Goal: Information Seeking & Learning: Learn about a topic

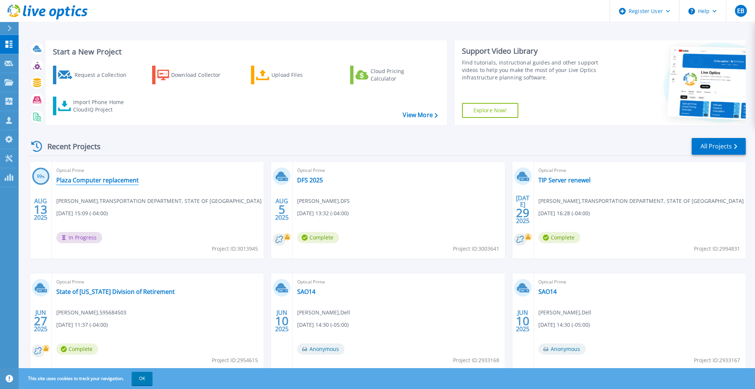
click at [109, 179] on link "Plaza Computer replacement" at bounding box center [97, 179] width 82 height 7
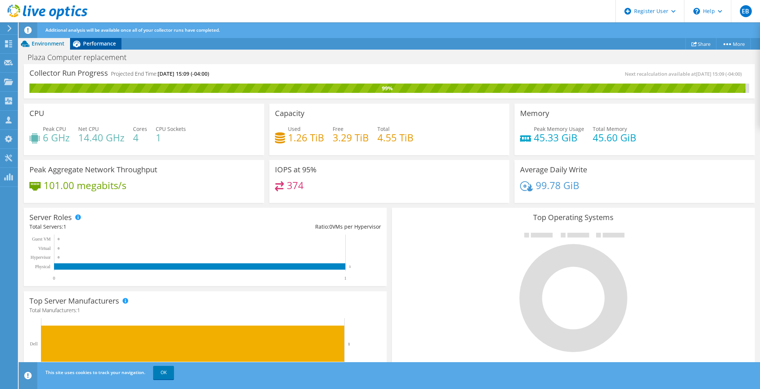
click at [104, 42] on span "Performance" at bounding box center [99, 43] width 33 height 7
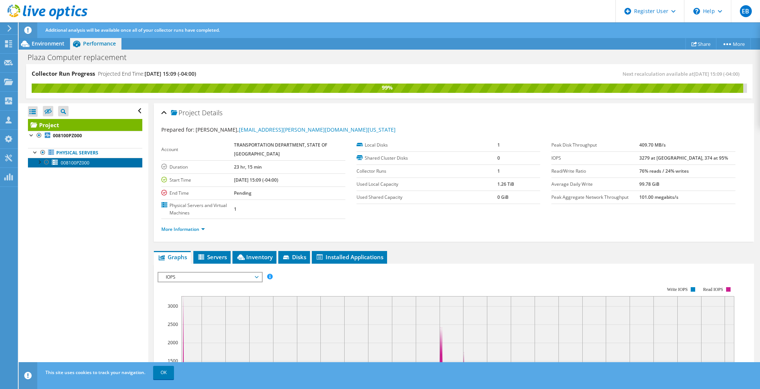
click at [70, 163] on span "008100PZ000" at bounding box center [75, 163] width 29 height 6
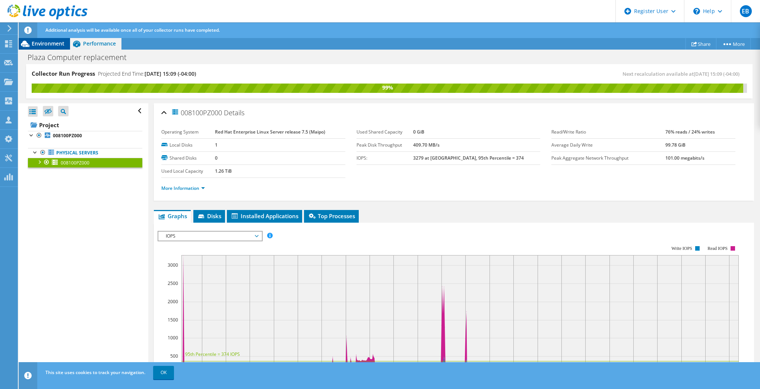
click at [45, 43] on span "Environment" at bounding box center [48, 43] width 33 height 7
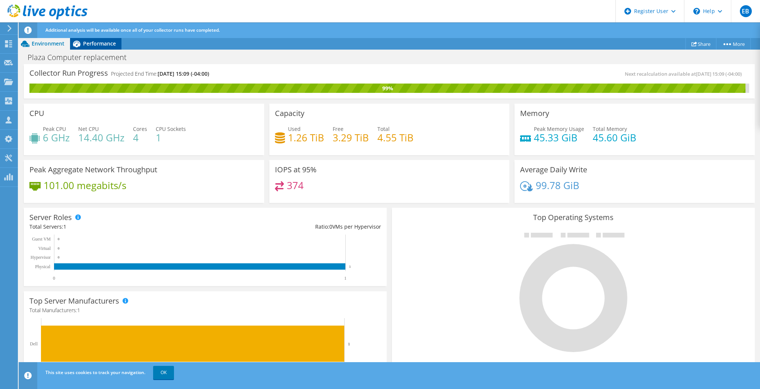
click at [106, 43] on span "Performance" at bounding box center [99, 43] width 33 height 7
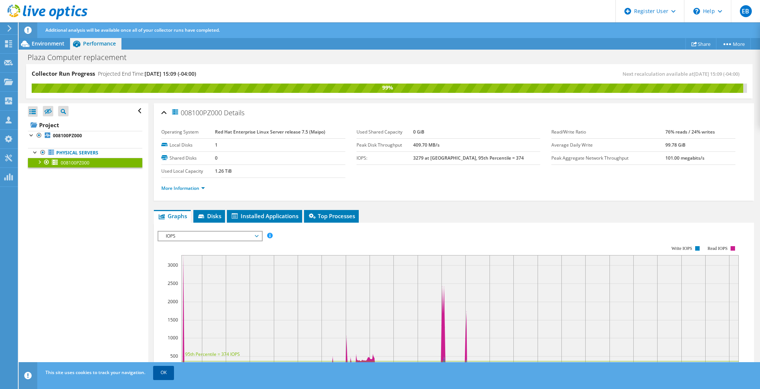
click at [161, 374] on link "OK" at bounding box center [163, 372] width 21 height 13
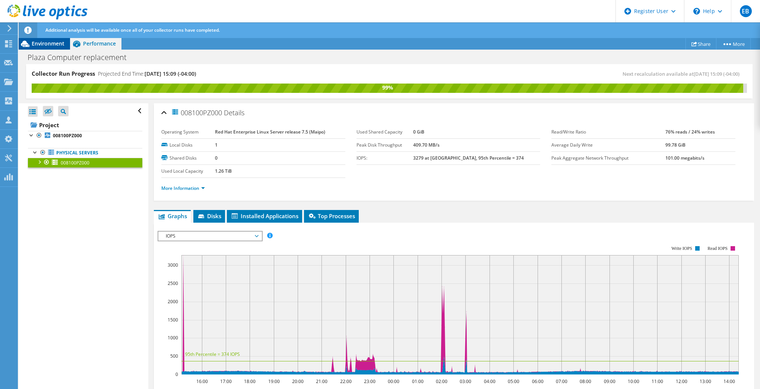
click at [51, 44] on span "Environment" at bounding box center [48, 43] width 33 height 7
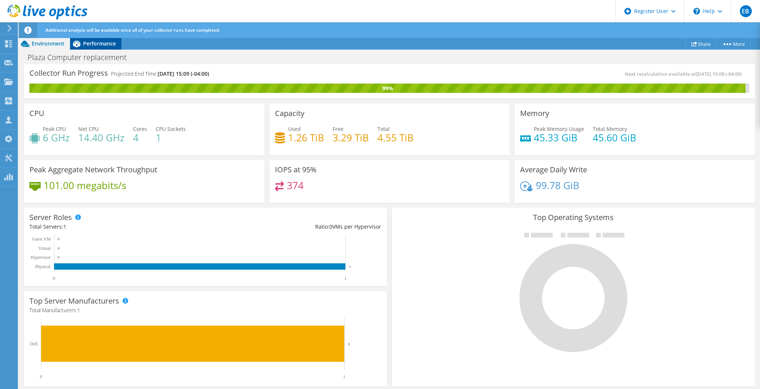
click at [101, 44] on span "Performance" at bounding box center [99, 43] width 33 height 7
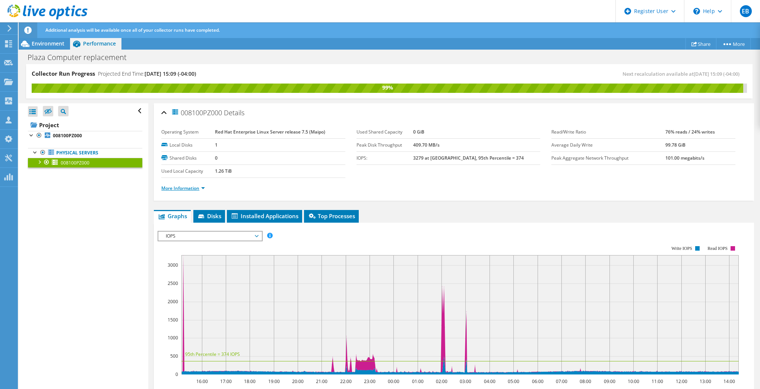
click at [185, 189] on link "More Information" at bounding box center [183, 188] width 44 height 6
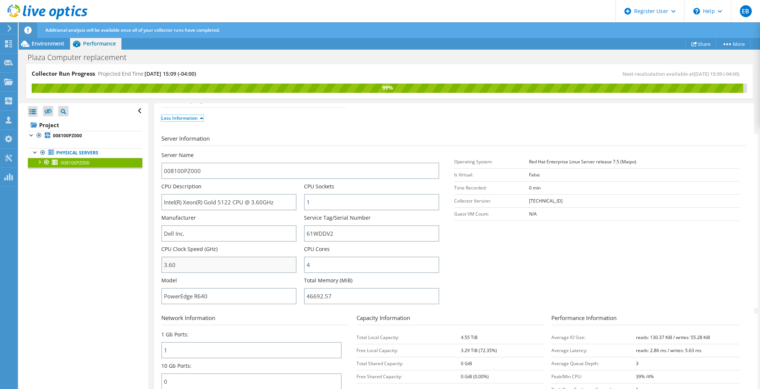
scroll to position [75, 0]
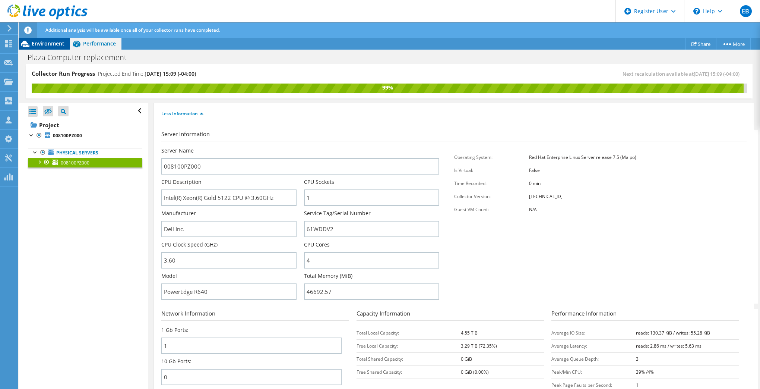
click at [52, 43] on span "Environment" at bounding box center [48, 43] width 33 height 7
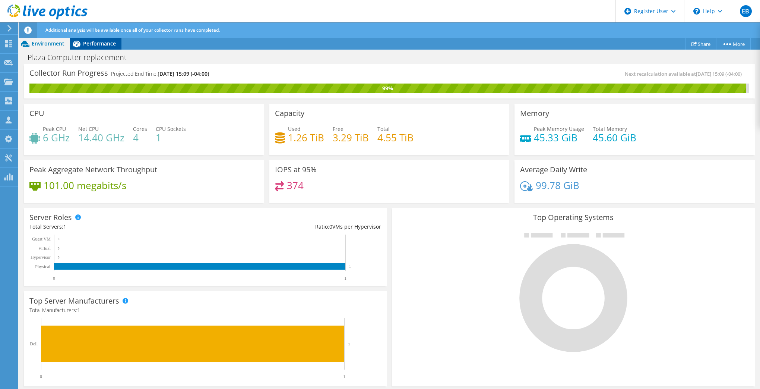
click at [101, 42] on span "Performance" at bounding box center [99, 43] width 33 height 7
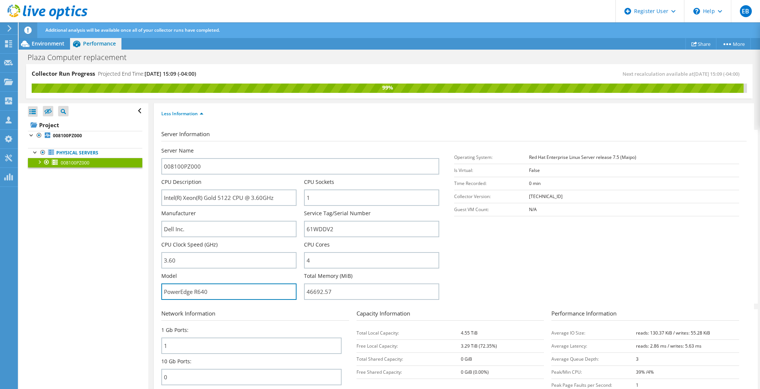
drag, startPoint x: 210, startPoint y: 290, endPoint x: 144, endPoint y: 284, distance: 65.9
click at [144, 284] on div "Collector Run Progress Projected End Time: 08/14/2025, 15:09 (-04:00) Next reca…" at bounding box center [390, 226] width 742 height 325
click at [46, 43] on span "Environment" at bounding box center [48, 43] width 33 height 7
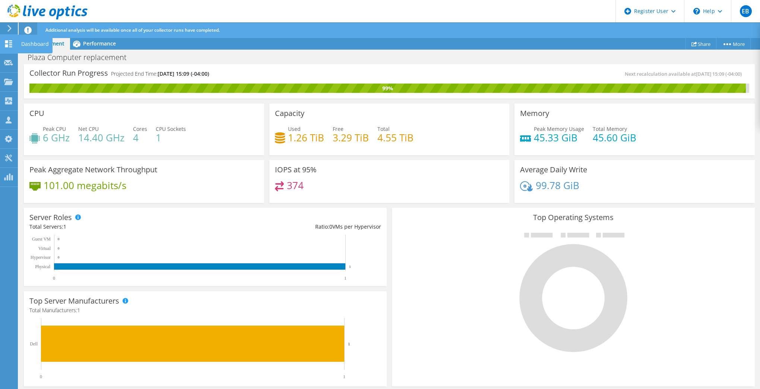
click at [10, 45] on use at bounding box center [8, 43] width 7 height 7
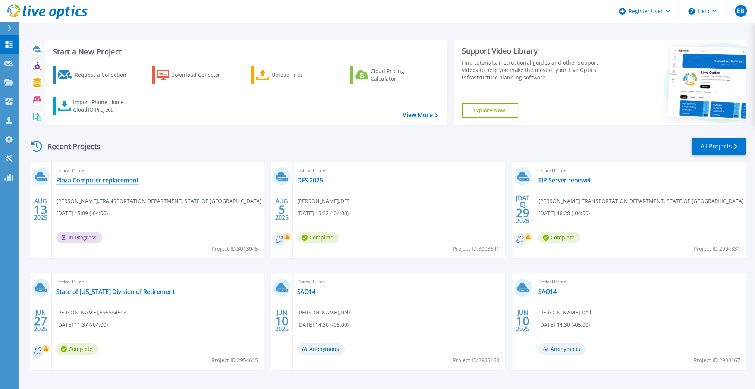
click at [103, 182] on link "Plaza Computer replacement" at bounding box center [97, 179] width 82 height 7
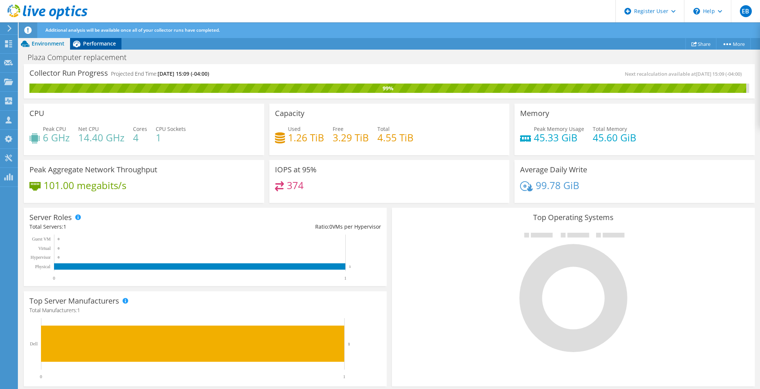
click at [100, 46] on span "Performance" at bounding box center [99, 43] width 33 height 7
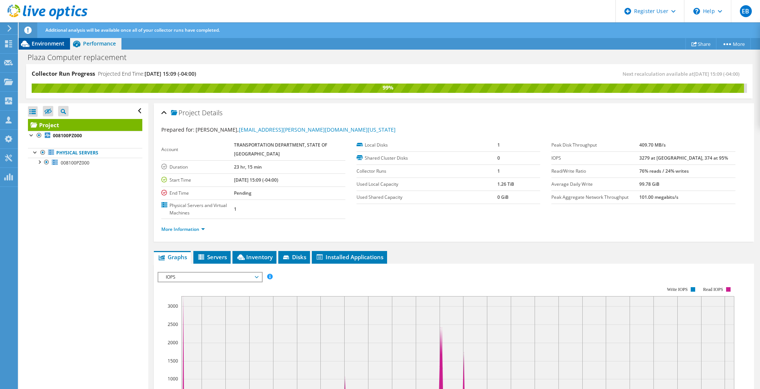
click at [49, 45] on span "Environment" at bounding box center [48, 43] width 33 height 7
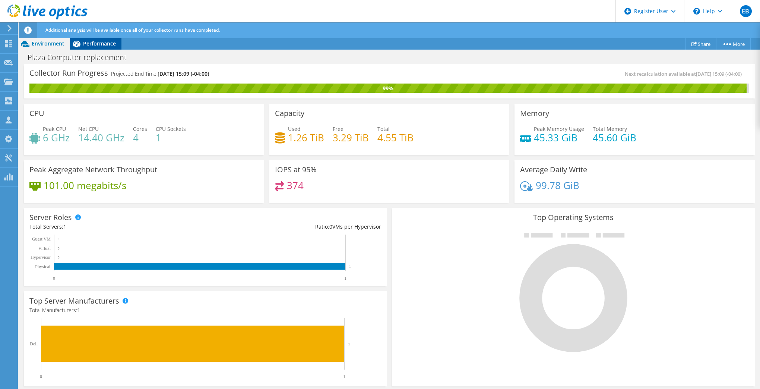
click at [101, 44] on span "Performance" at bounding box center [99, 43] width 33 height 7
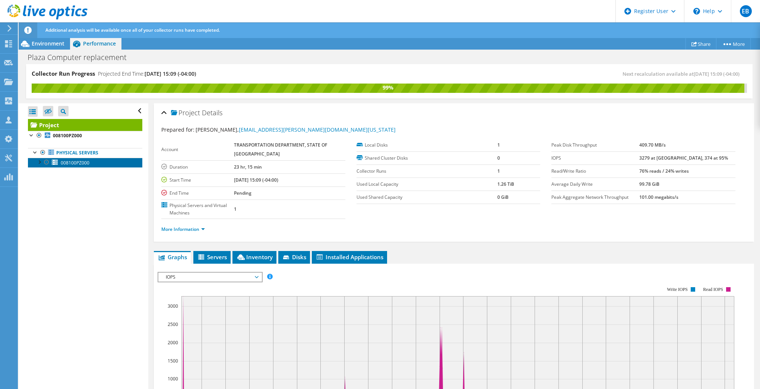
click at [87, 165] on link "008100PZ000" at bounding box center [85, 163] width 114 height 10
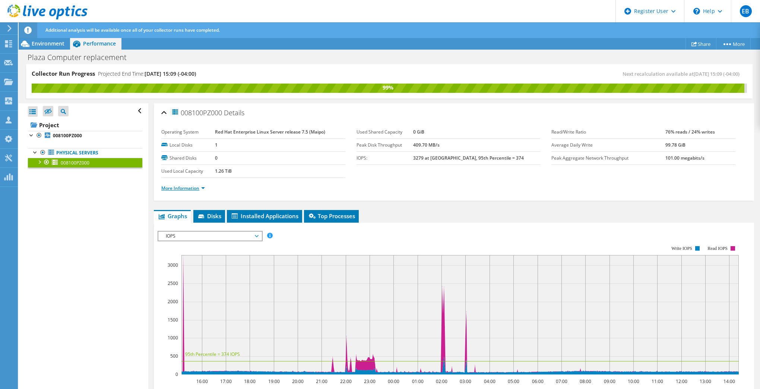
click at [187, 189] on link "More Information" at bounding box center [183, 188] width 44 height 6
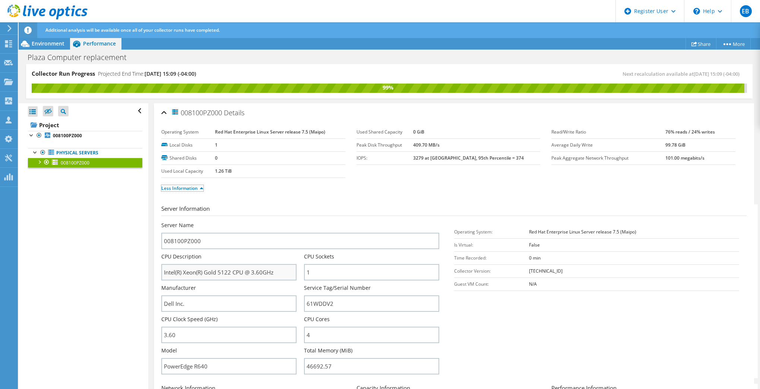
scroll to position [75, 0]
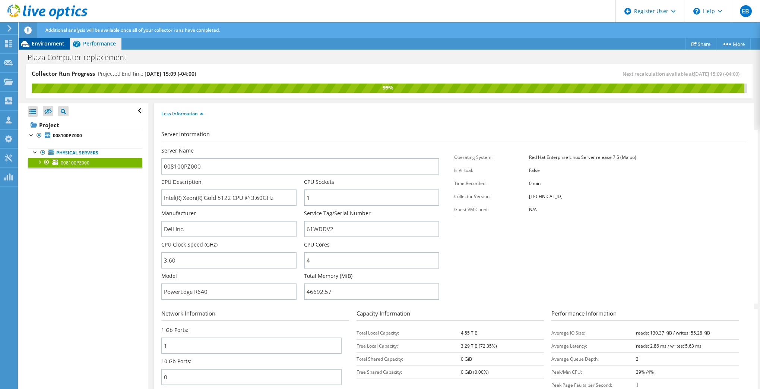
click at [59, 45] on span "Environment" at bounding box center [48, 43] width 33 height 7
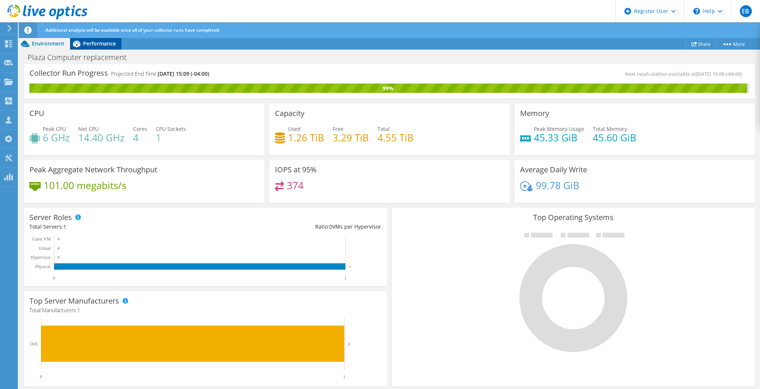
click at [89, 49] on div "Performance" at bounding box center [95, 44] width 51 height 12
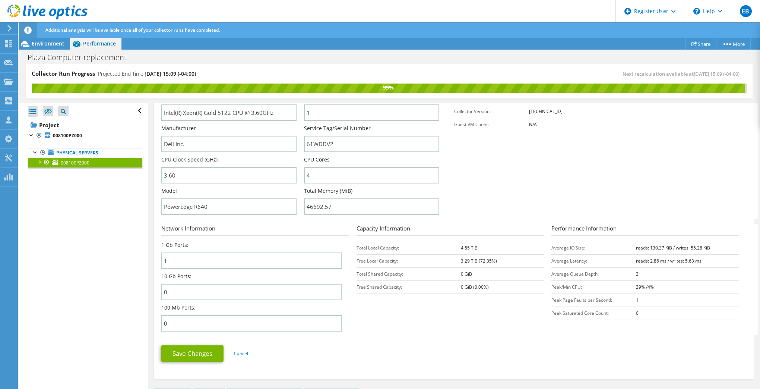
scroll to position [149, 0]
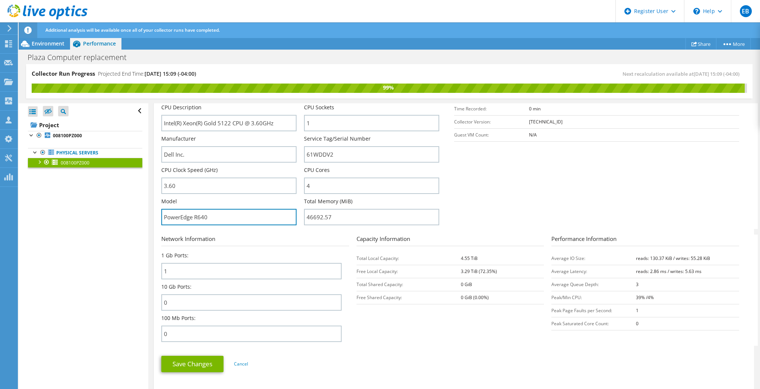
drag, startPoint x: 215, startPoint y: 217, endPoint x: 147, endPoint y: 225, distance: 68.7
click at [149, 214] on div "008100PZ000 Details Operating System Red Hat Enterprise Linux Server release 7.…" at bounding box center [454, 340] width 612 height 772
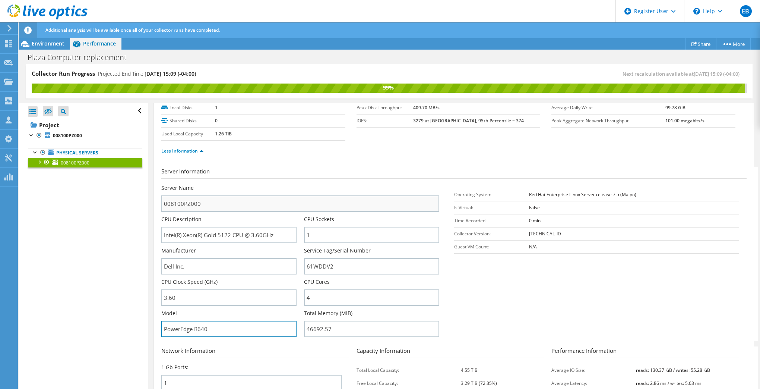
scroll to position [0, 0]
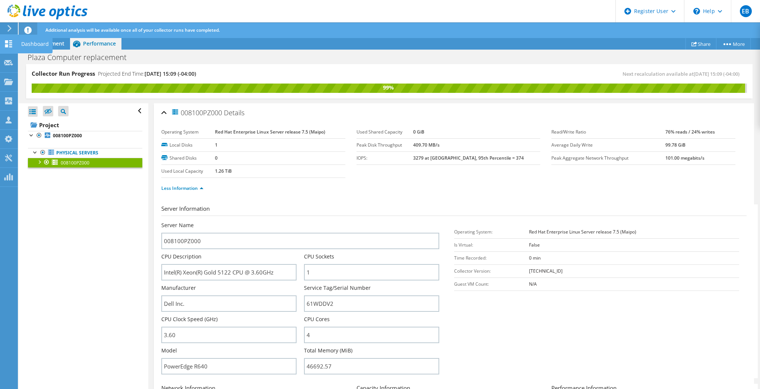
click at [9, 47] on icon at bounding box center [8, 43] width 9 height 7
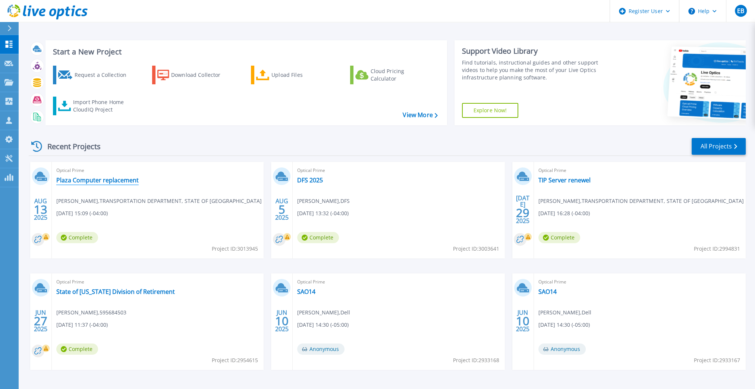
click at [119, 183] on link "Plaza Computer replacement" at bounding box center [97, 179] width 82 height 7
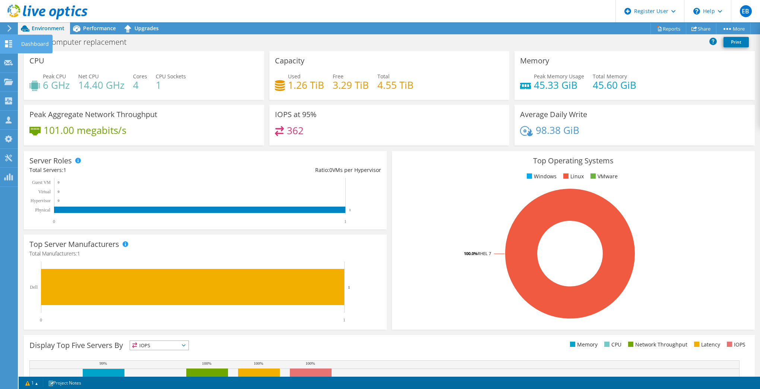
click at [32, 43] on div "Dashboard" at bounding box center [35, 44] width 35 height 19
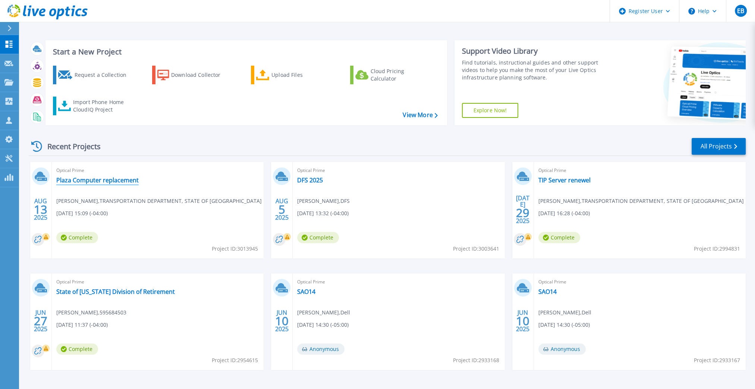
click at [118, 182] on link "Plaza Computer replacement" at bounding box center [97, 179] width 82 height 7
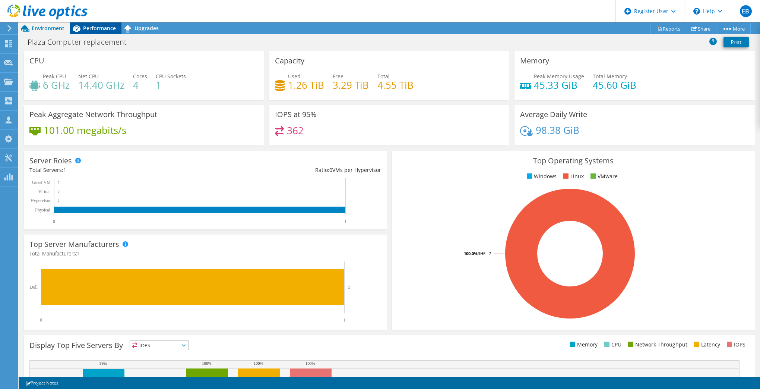
click at [92, 31] on span "Performance" at bounding box center [99, 28] width 33 height 7
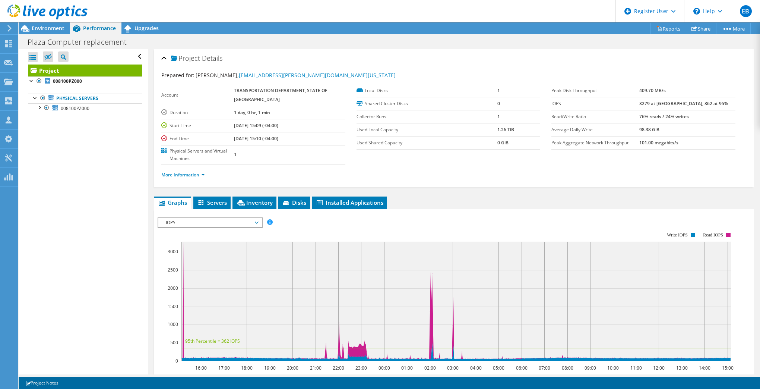
click at [170, 176] on link "More Information" at bounding box center [183, 174] width 44 height 6
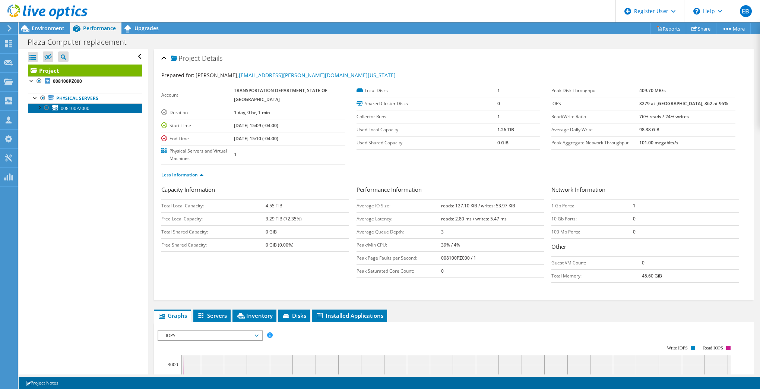
click at [66, 108] on span "008100PZ000" at bounding box center [75, 108] width 29 height 6
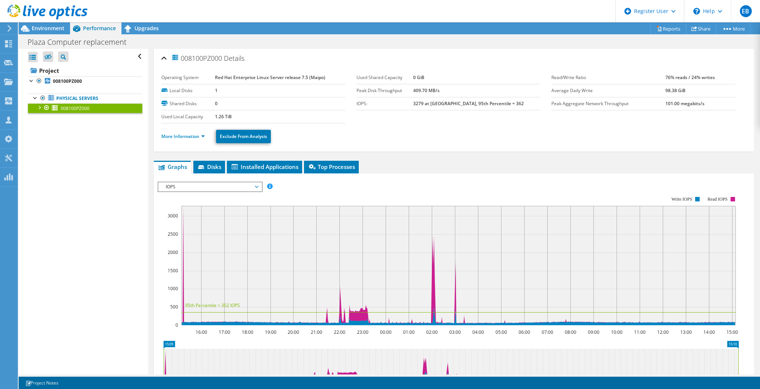
click at [171, 140] on ul "More Information Exclude From Analysis" at bounding box center [454, 135] width 586 height 15
click at [177, 136] on link "More Information" at bounding box center [183, 136] width 44 height 6
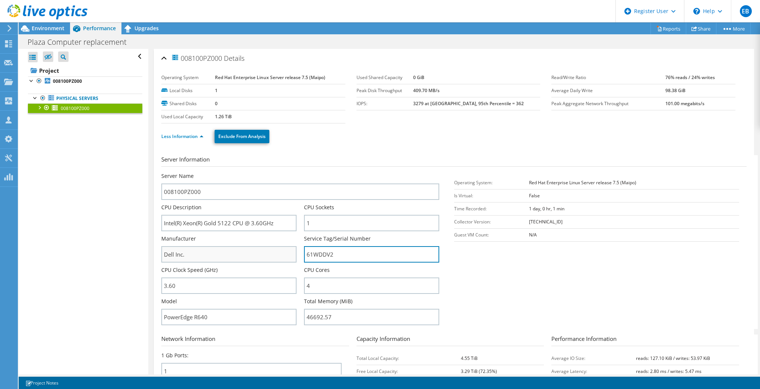
drag, startPoint x: 337, startPoint y: 255, endPoint x: 291, endPoint y: 250, distance: 45.3
click at [291, 172] on div "Server Name 008100PZ000 CPU Description Intel(R) Xeon(R) Gold 5122 CPU @ 3.60GH…" at bounding box center [303, 172] width 285 height 0
click at [45, 29] on span "Environment" at bounding box center [48, 28] width 33 height 7
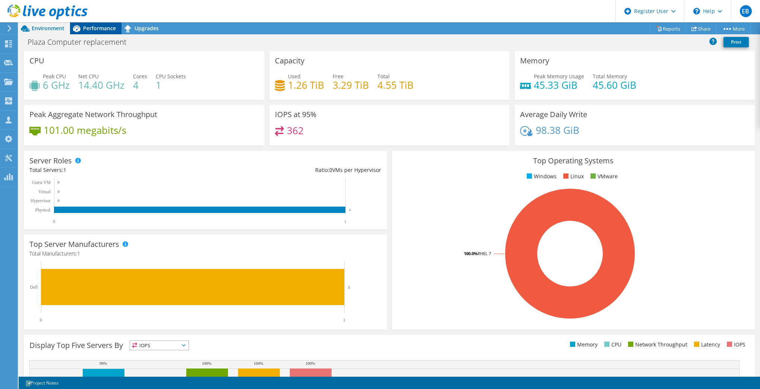
click at [90, 28] on span "Performance" at bounding box center [99, 28] width 33 height 7
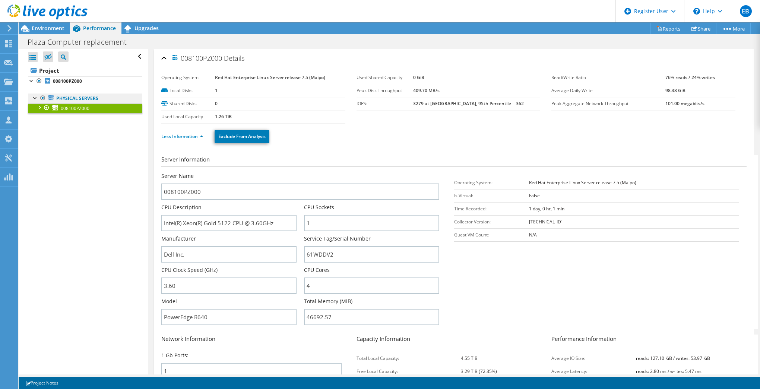
click at [84, 100] on link "Physical Servers" at bounding box center [85, 99] width 114 height 10
click at [46, 31] on span "Environment" at bounding box center [48, 28] width 33 height 7
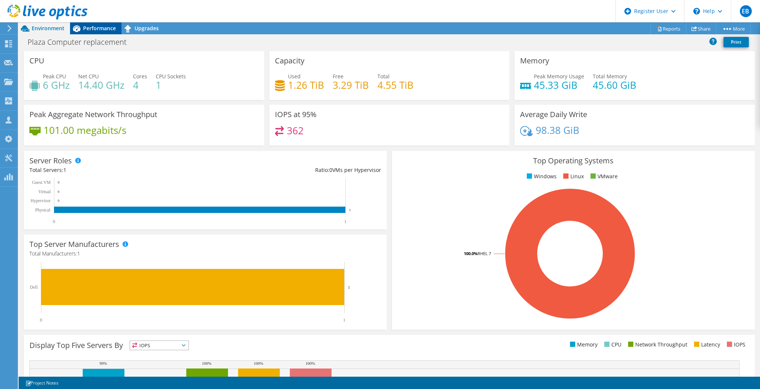
click at [91, 22] on div "Performance" at bounding box center [95, 28] width 51 height 12
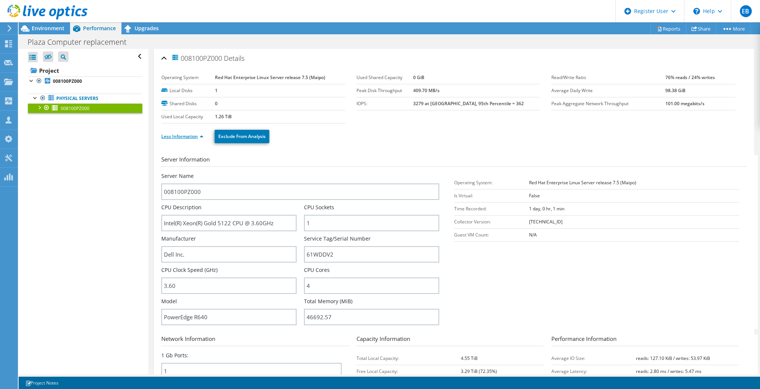
click at [188, 133] on link "Less Information" at bounding box center [182, 136] width 42 height 6
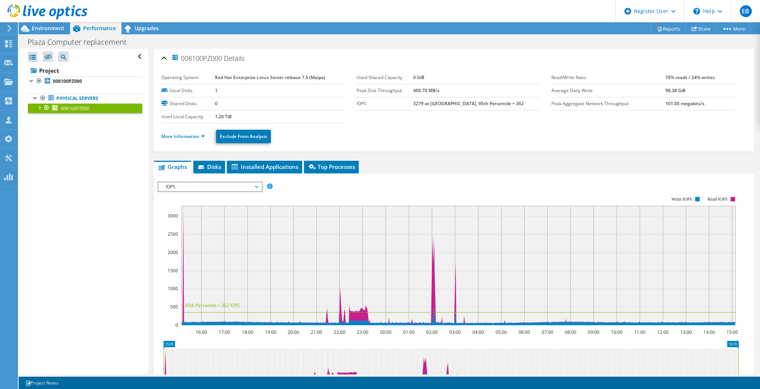
click at [229, 189] on span "IOPS" at bounding box center [210, 186] width 96 height 9
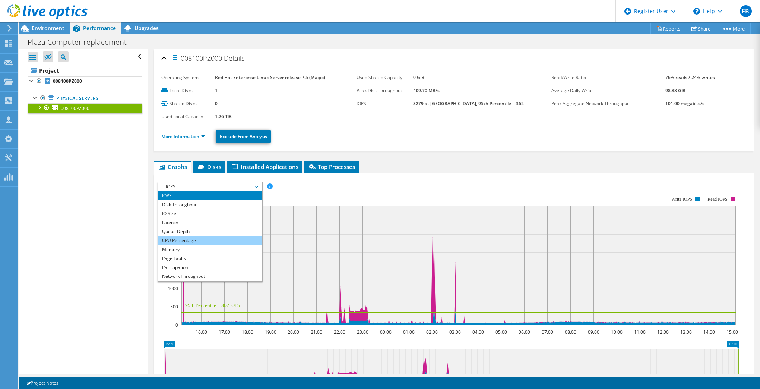
click at [197, 236] on li "CPU Percentage" at bounding box center [209, 240] width 103 height 9
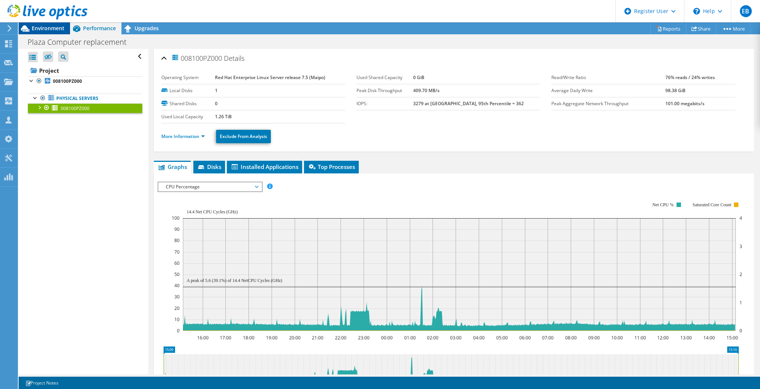
click at [52, 30] on span "Environment" at bounding box center [48, 28] width 33 height 7
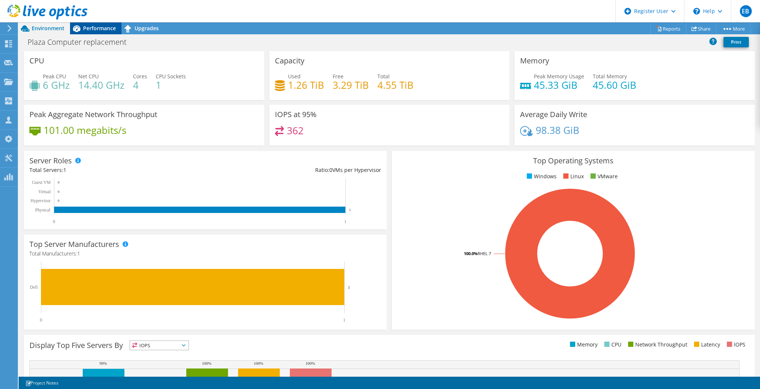
click at [95, 29] on span "Performance" at bounding box center [99, 28] width 33 height 7
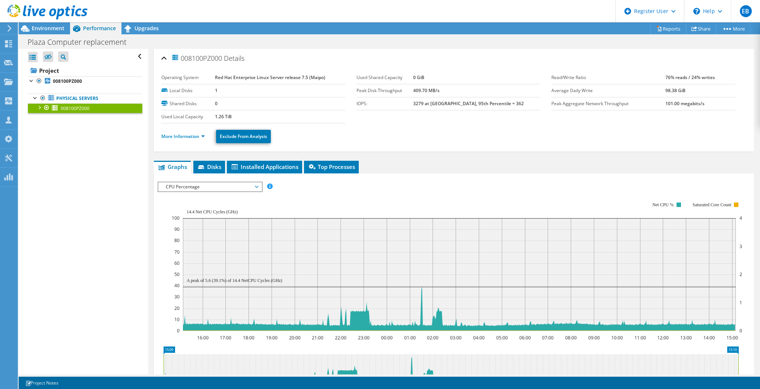
click at [38, 108] on div at bounding box center [38, 106] width 7 height 7
click at [187, 138] on li "More Information" at bounding box center [185, 136] width 48 height 8
click at [187, 136] on link "More Information" at bounding box center [183, 136] width 44 height 6
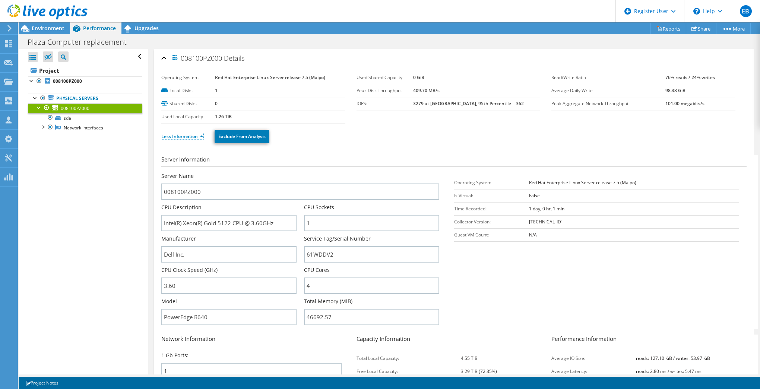
scroll to position [37, 0]
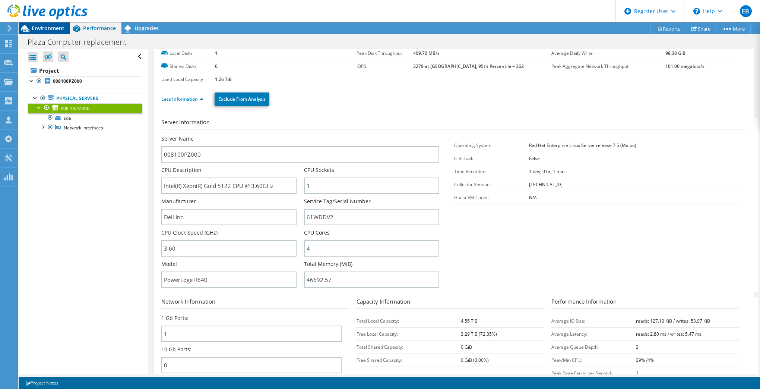
click at [56, 31] on span "Environment" at bounding box center [48, 28] width 33 height 7
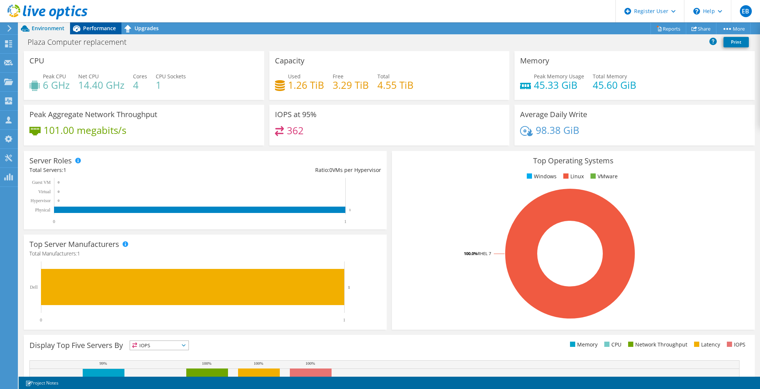
click at [101, 29] on span "Performance" at bounding box center [99, 28] width 33 height 7
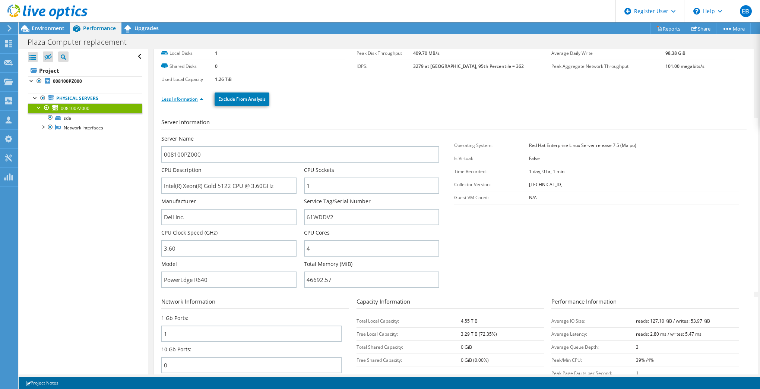
click at [183, 98] on link "Less Information" at bounding box center [182, 99] width 42 height 6
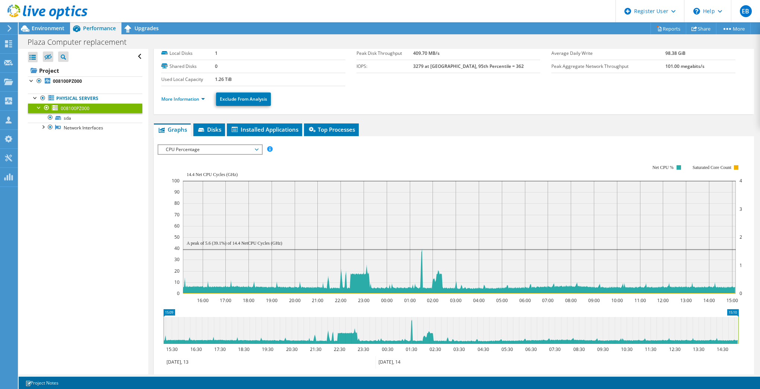
click at [257, 148] on span "CPU Percentage" at bounding box center [210, 149] width 96 height 9
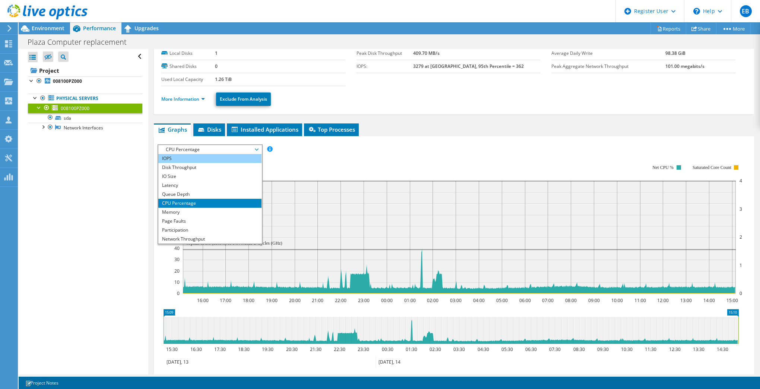
click at [198, 160] on li "IOPS" at bounding box center [209, 158] width 103 height 9
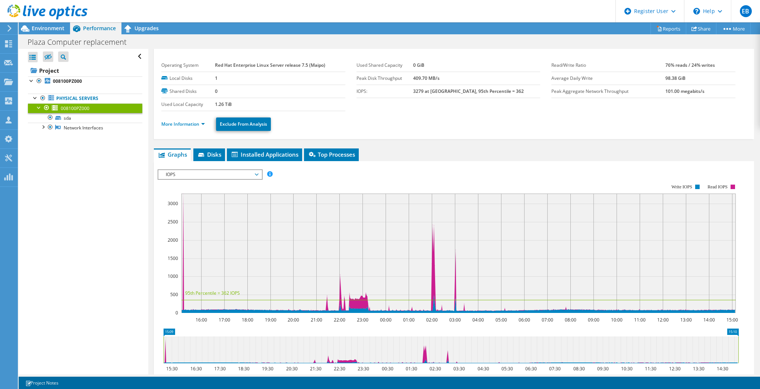
scroll to position [0, 0]
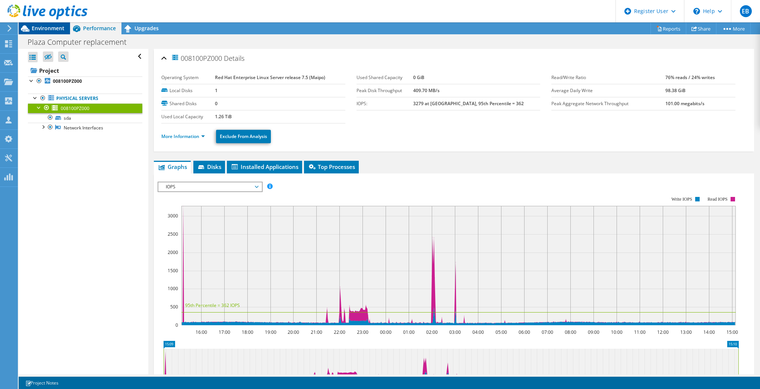
drag, startPoint x: 41, startPoint y: 31, endPoint x: 45, endPoint y: 29, distance: 4.2
click at [44, 29] on span "Environment" at bounding box center [48, 28] width 33 height 7
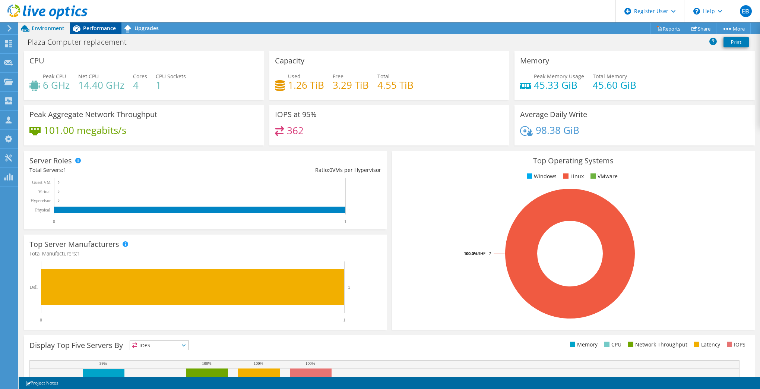
click at [104, 31] on span "Performance" at bounding box center [99, 28] width 33 height 7
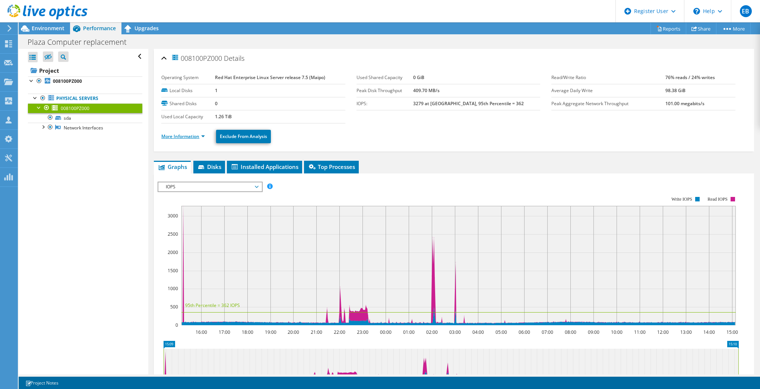
click at [184, 137] on link "More Information" at bounding box center [183, 136] width 44 height 6
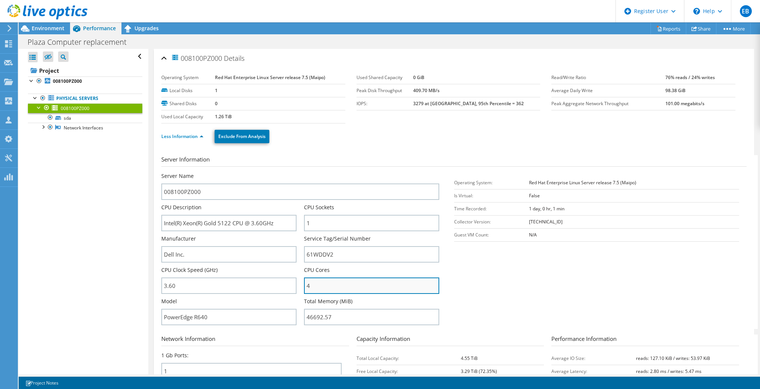
click at [317, 285] on input "4" at bounding box center [371, 285] width 135 height 16
click at [112, 224] on div "Open All Close All Hide Excluded Nodes Project Tree Filter" at bounding box center [83, 211] width 129 height 325
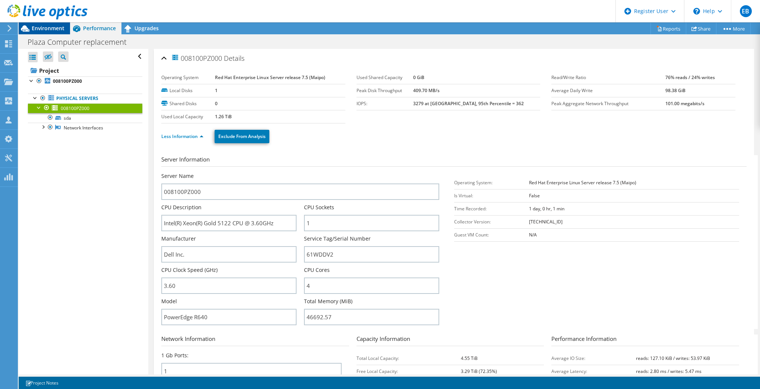
click at [46, 28] on span "Environment" at bounding box center [48, 28] width 33 height 7
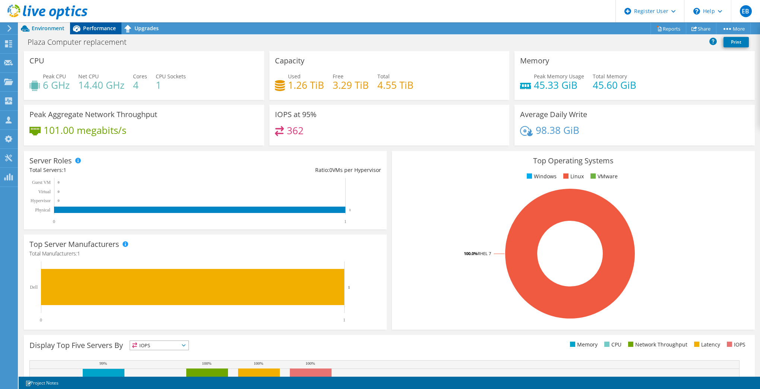
click at [104, 25] on span "Performance" at bounding box center [99, 28] width 33 height 7
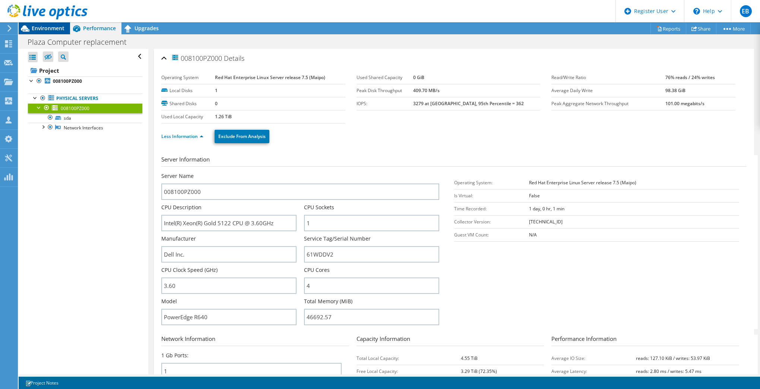
click at [54, 27] on span "Environment" at bounding box center [48, 28] width 33 height 7
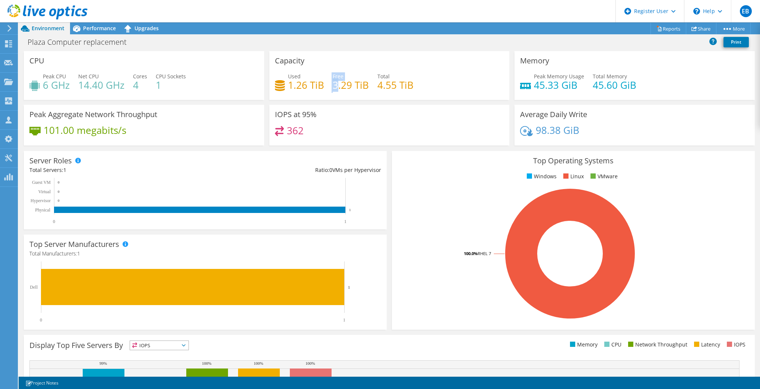
drag, startPoint x: 286, startPoint y: 89, endPoint x: 334, endPoint y: 84, distance: 48.4
click at [334, 84] on div "Used 1.26 TiB Free 3.29 TiB Total 4.55 TiB" at bounding box center [389, 84] width 229 height 24
drag, startPoint x: 334, startPoint y: 84, endPoint x: 357, endPoint y: 87, distance: 22.9
click at [357, 87] on h4 "3.29 TiB" at bounding box center [351, 85] width 36 height 8
drag, startPoint x: 409, startPoint y: 86, endPoint x: 282, endPoint y: 83, distance: 126.7
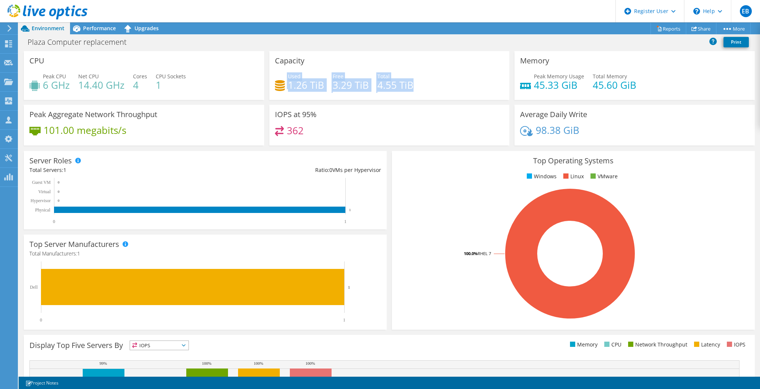
click at [282, 83] on div "Used 1.26 TiB Free 3.29 TiB Total 4.55 TiB" at bounding box center [389, 84] width 229 height 24
drag, startPoint x: 282, startPoint y: 83, endPoint x: 302, endPoint y: 90, distance: 20.5
click at [302, 89] on h4 "1.26 TiB" at bounding box center [306, 85] width 36 height 8
click at [303, 88] on h4 "1.26 TiB" at bounding box center [306, 85] width 36 height 8
drag, startPoint x: 305, startPoint y: 132, endPoint x: 274, endPoint y: 132, distance: 31.3
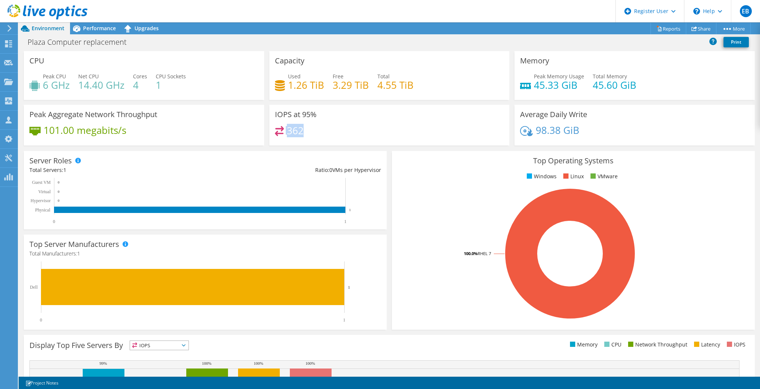
click at [275, 132] on div "362" at bounding box center [389, 134] width 229 height 16
drag, startPoint x: 274, startPoint y: 132, endPoint x: 311, endPoint y: 133, distance: 36.9
click at [311, 133] on div "362" at bounding box center [389, 134] width 229 height 16
drag, startPoint x: 306, startPoint y: 133, endPoint x: 284, endPoint y: 132, distance: 21.6
click at [284, 132] on div "362" at bounding box center [389, 134] width 229 height 16
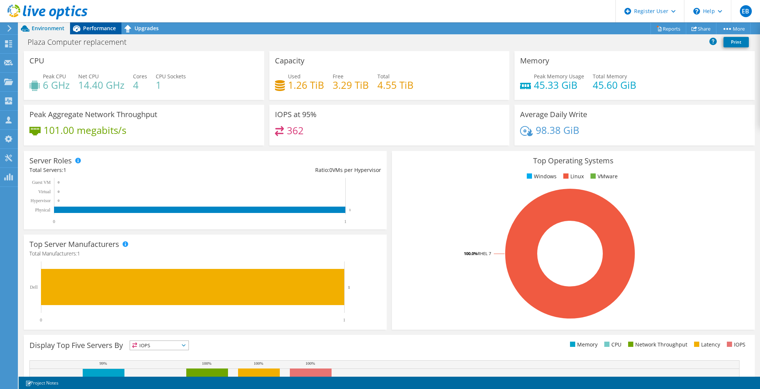
click at [101, 29] on span "Performance" at bounding box center [99, 28] width 33 height 7
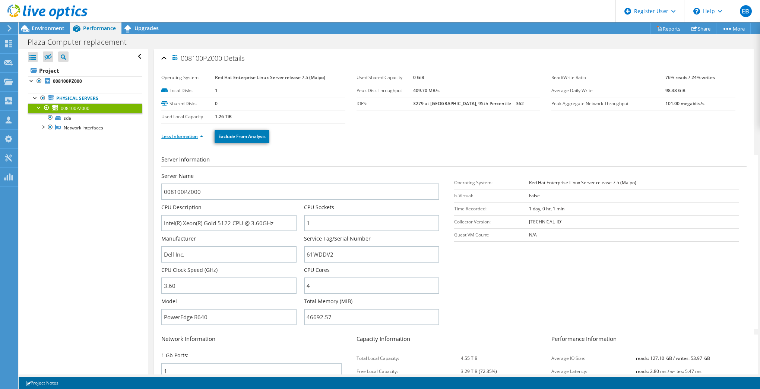
click at [182, 135] on link "Less Information" at bounding box center [182, 136] width 42 height 6
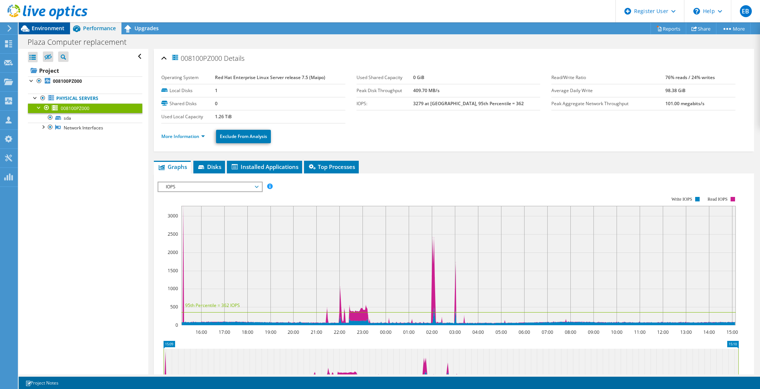
click at [54, 27] on span "Environment" at bounding box center [48, 28] width 33 height 7
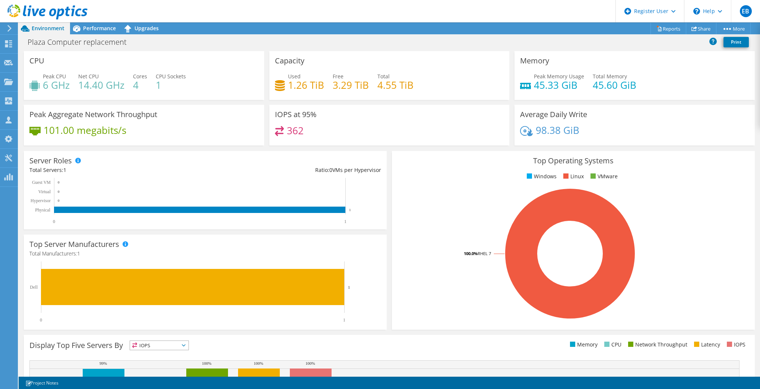
click at [97, 20] on header "EB Dell User Eric Brown Eric.M.Brown@dell.com Dell My Profile Log Out \n Help E…" at bounding box center [380, 11] width 760 height 22
click at [95, 28] on span "Performance" at bounding box center [99, 28] width 33 height 7
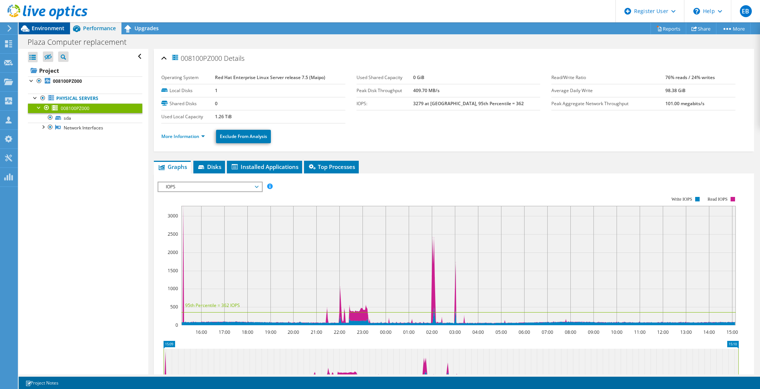
click at [47, 25] on span "Environment" at bounding box center [48, 28] width 33 height 7
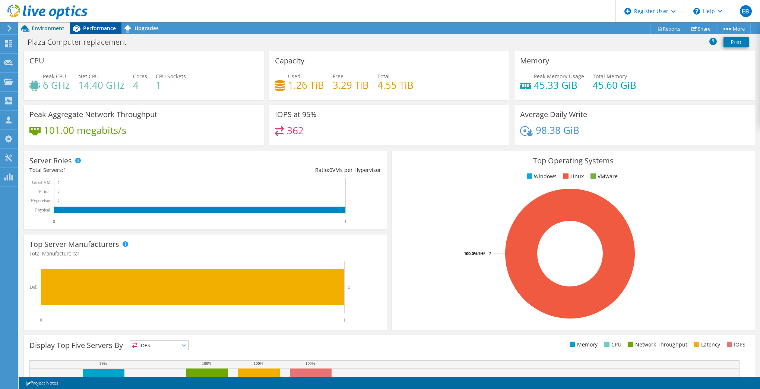
click at [93, 28] on span "Performance" at bounding box center [99, 28] width 33 height 7
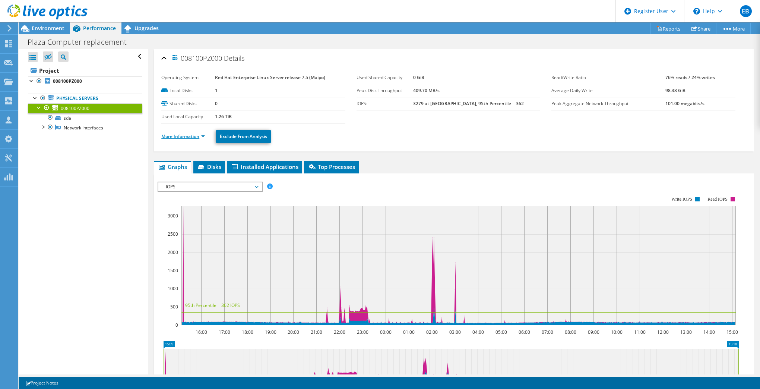
click at [183, 136] on link "More Information" at bounding box center [183, 136] width 44 height 6
click at [179, 136] on link "More Information" at bounding box center [183, 136] width 44 height 6
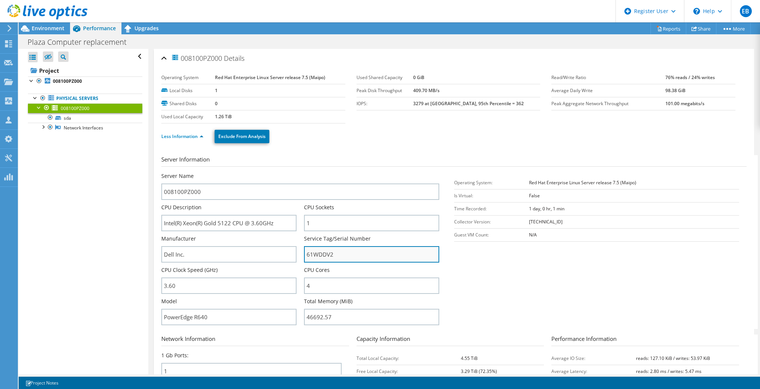
drag, startPoint x: 334, startPoint y: 253, endPoint x: 306, endPoint y: 255, distance: 27.2
click at [305, 254] on input "61WDDV2" at bounding box center [371, 254] width 135 height 16
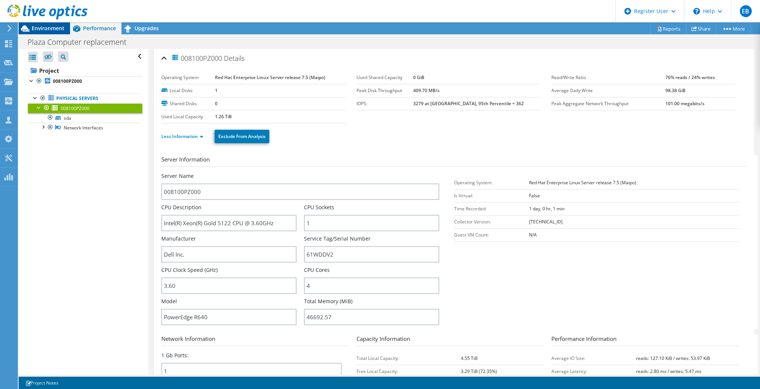
click at [44, 31] on span "Environment" at bounding box center [48, 28] width 33 height 7
